Goal: Connect with others: Participate in discussion

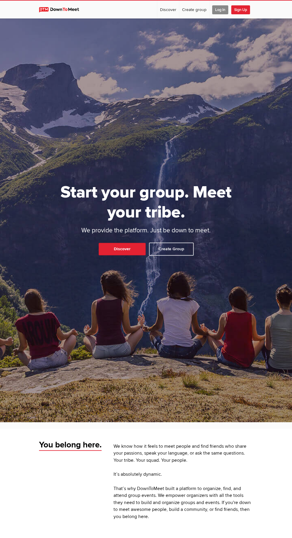
click at [219, 10] on span "Log In" at bounding box center [220, 9] width 16 height 9
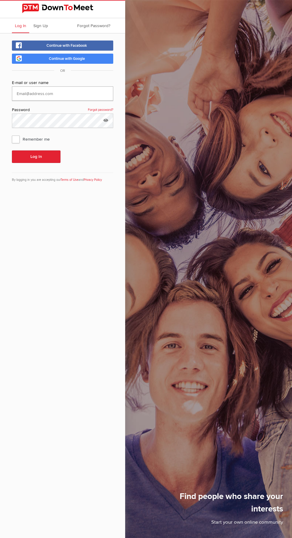
click at [19, 91] on input "text" at bounding box center [62, 93] width 101 height 14
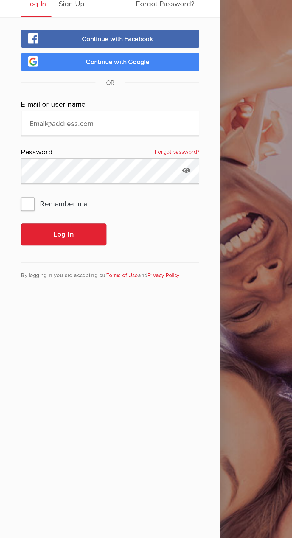
click at [18, 58] on link "Continue with Google" at bounding box center [62, 59] width 101 height 10
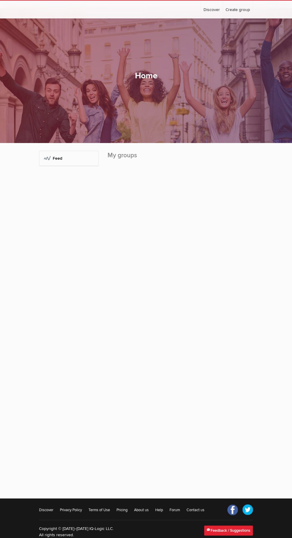
scroll to position [17, 0]
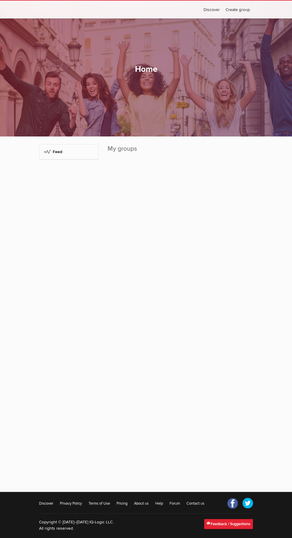
click at [122, 160] on h2 "My groups" at bounding box center [180, 151] width 145 height 15
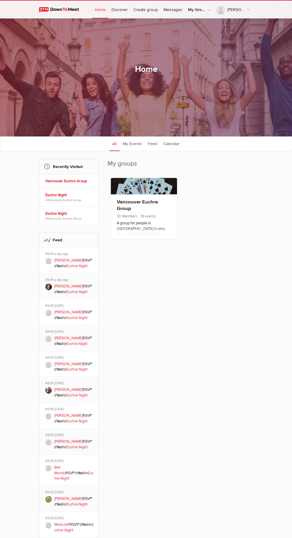
click at [148, 219] on span "18 events" at bounding box center [147, 216] width 18 height 5
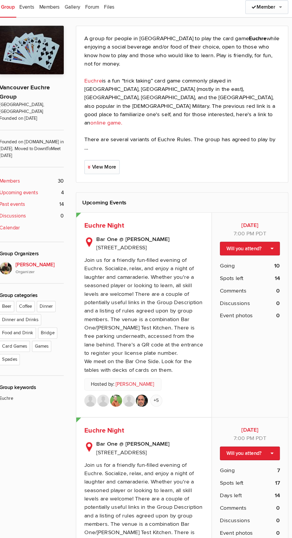
scroll to position [1, 0]
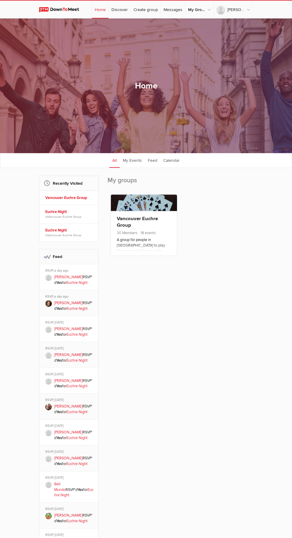
click at [153, 235] on span "18 events" at bounding box center [147, 233] width 18 height 5
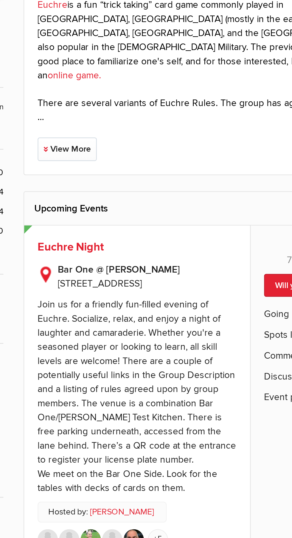
copy span "[STREET_ADDRESS]"
